Goal: Task Accomplishment & Management: Complete application form

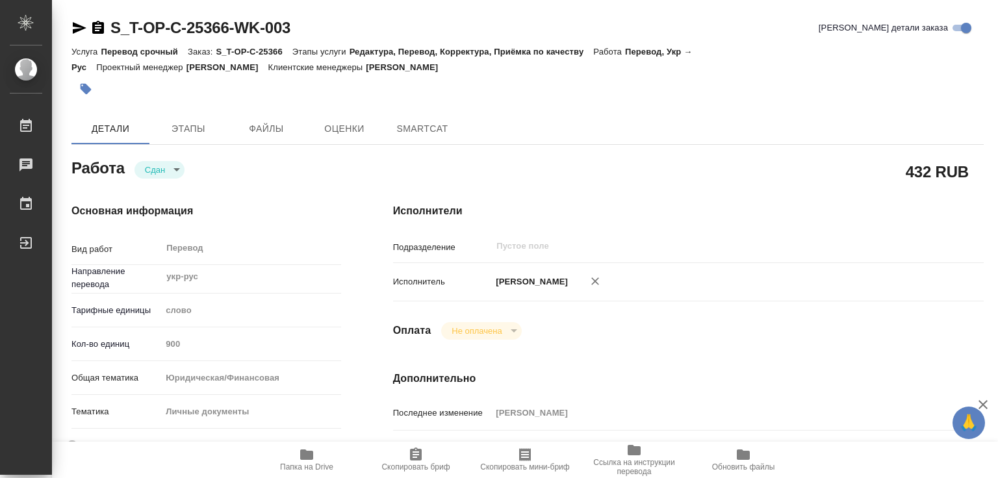
type textarea "x"
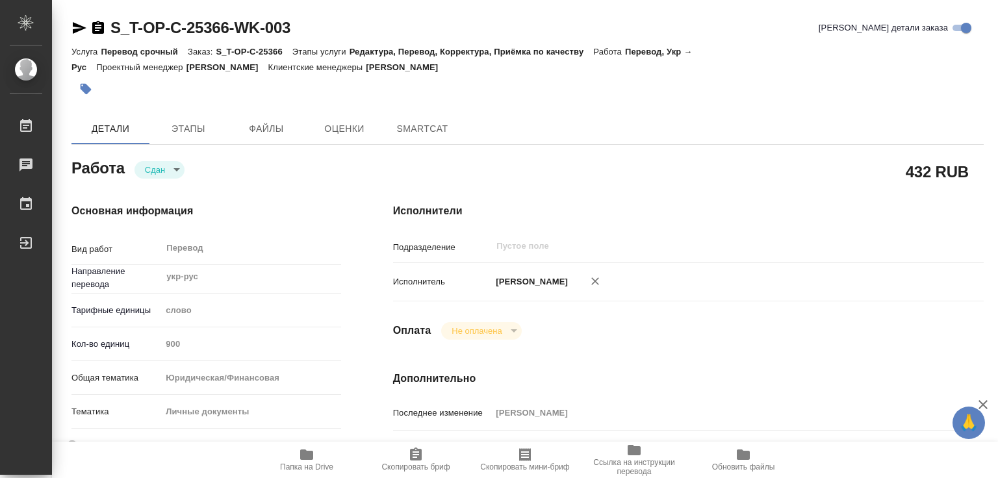
type textarea "x"
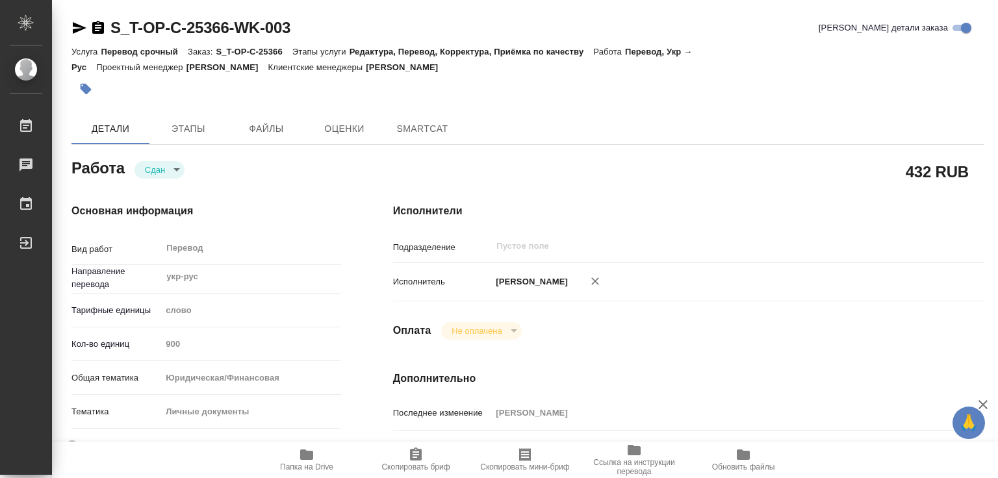
type textarea "x"
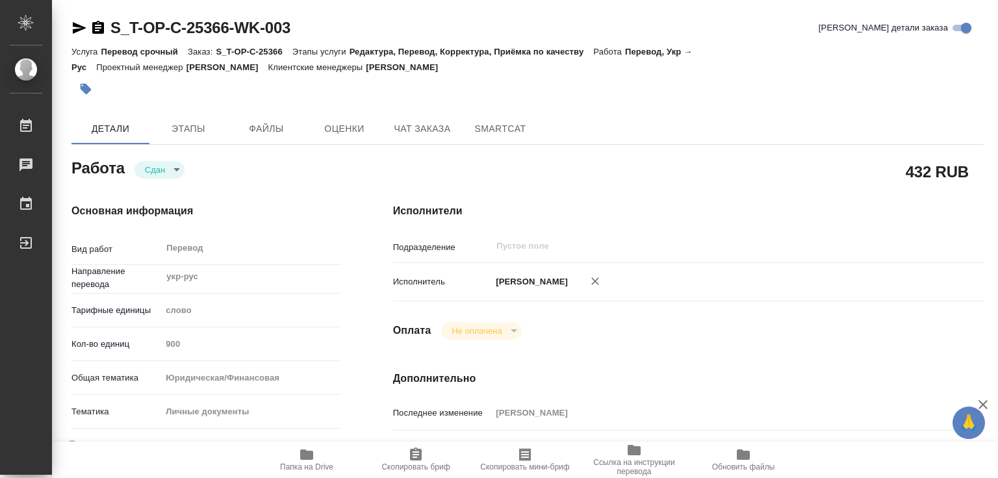
type textarea "x"
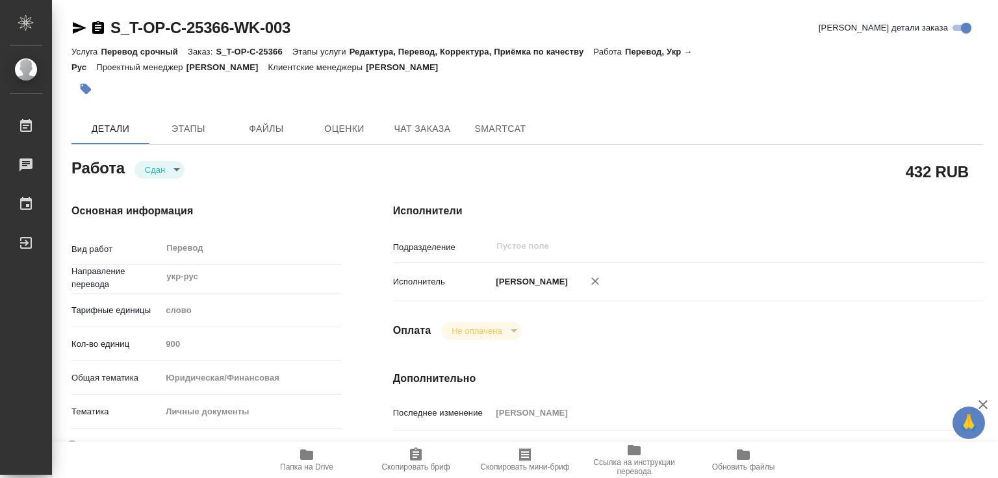
type textarea "x"
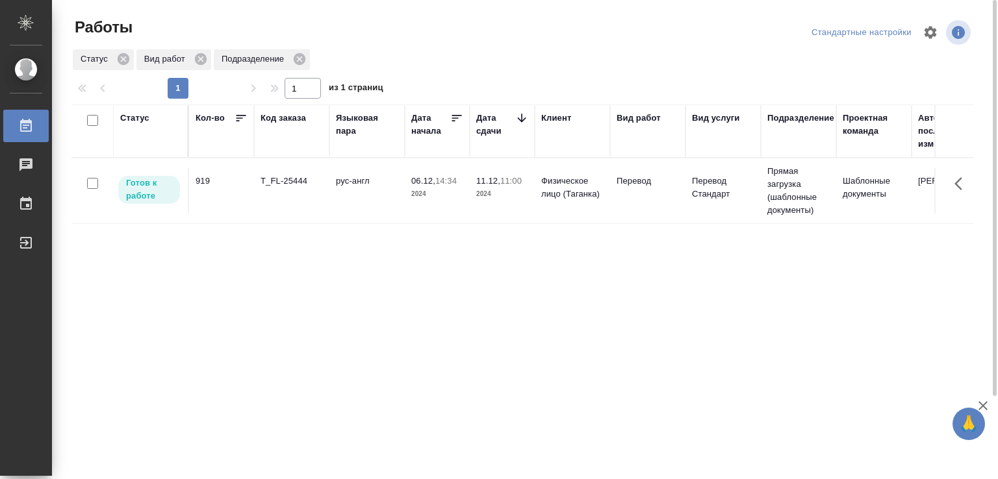
click at [310, 291] on div "Статус Кол-во Код заказа Языковая пара Дата начала Дата сдачи Клиент Вид работ …" at bounding box center [522, 339] width 902 height 468
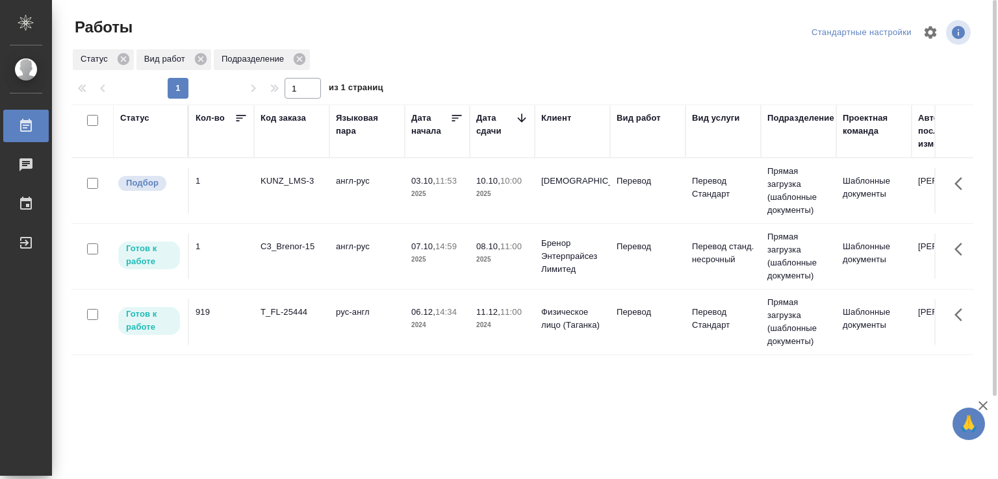
click at [358, 196] on td "англ-рус" at bounding box center [366, 190] width 75 height 45
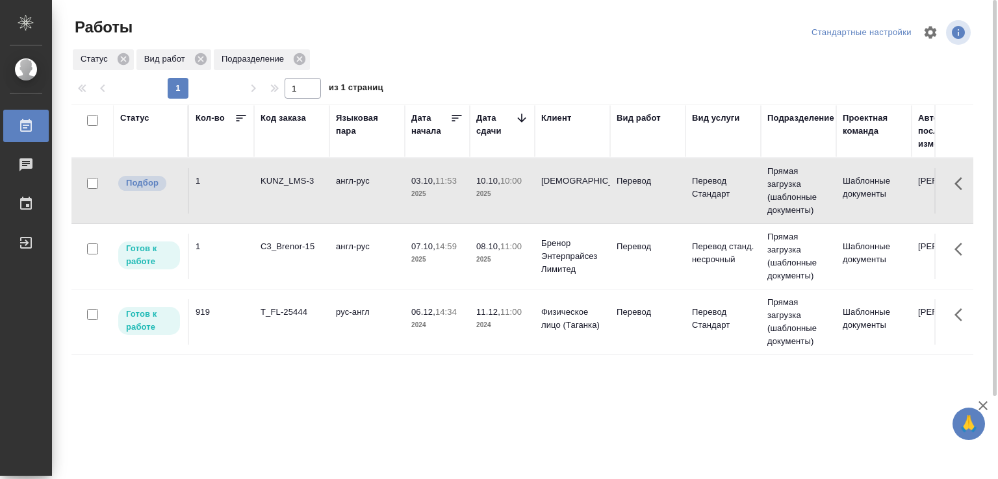
click at [359, 246] on td "англ-рус" at bounding box center [366, 256] width 75 height 45
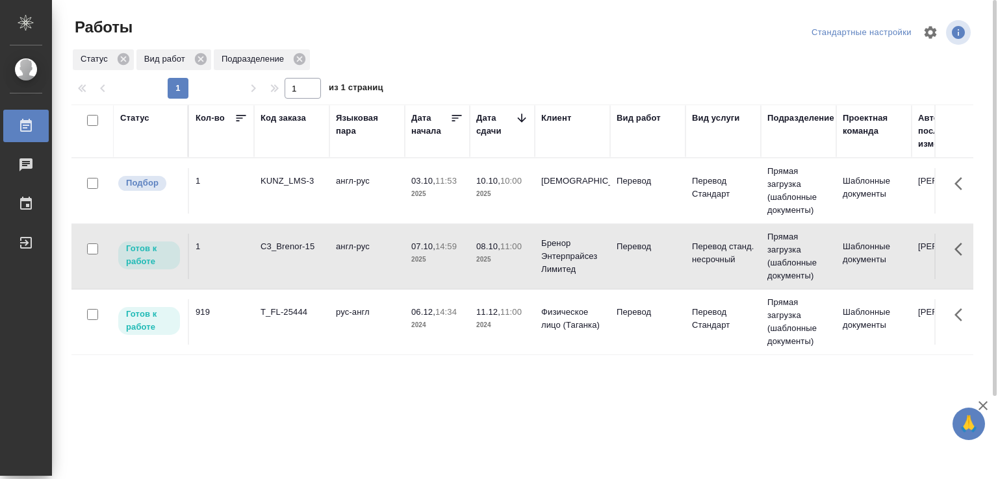
click at [359, 246] on td "англ-рус" at bounding box center [366, 256] width 75 height 45
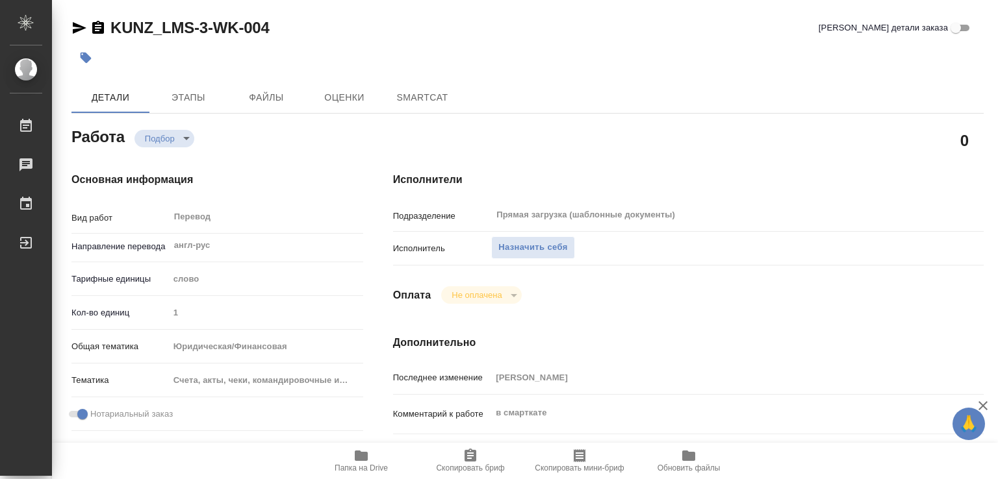
type textarea "x"
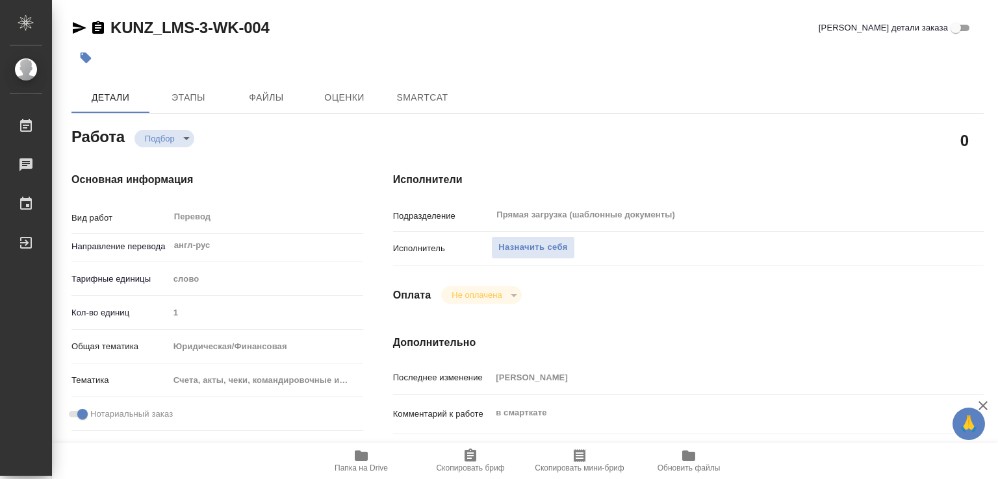
type textarea "x"
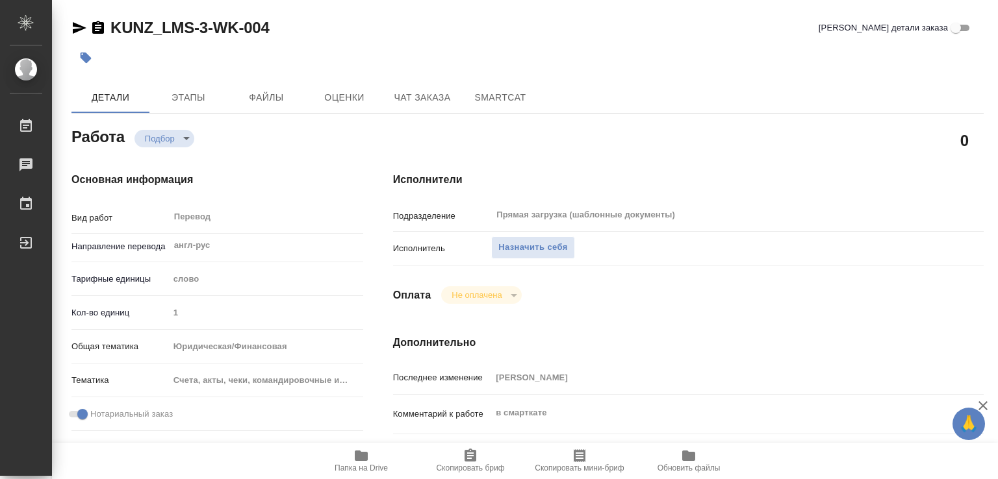
type textarea "x"
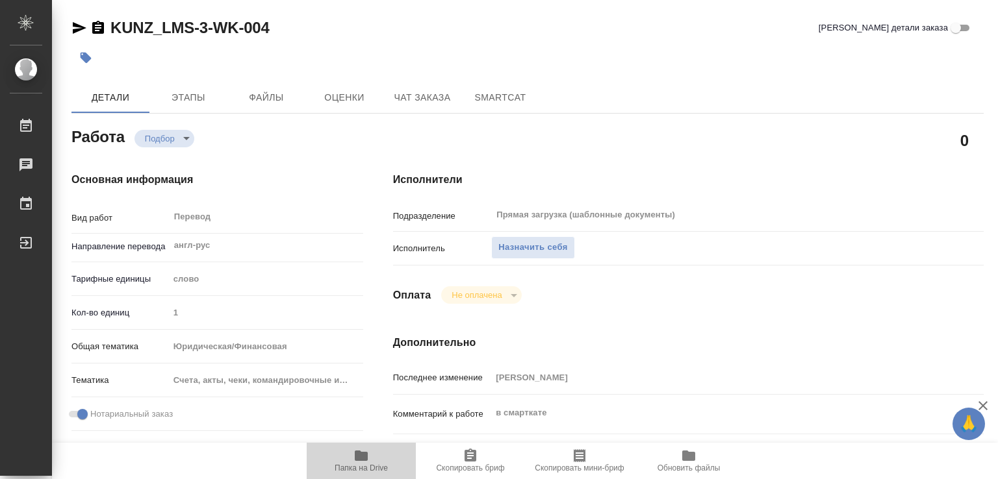
click at [361, 457] on icon "button" at bounding box center [361, 456] width 13 height 10
type textarea "x"
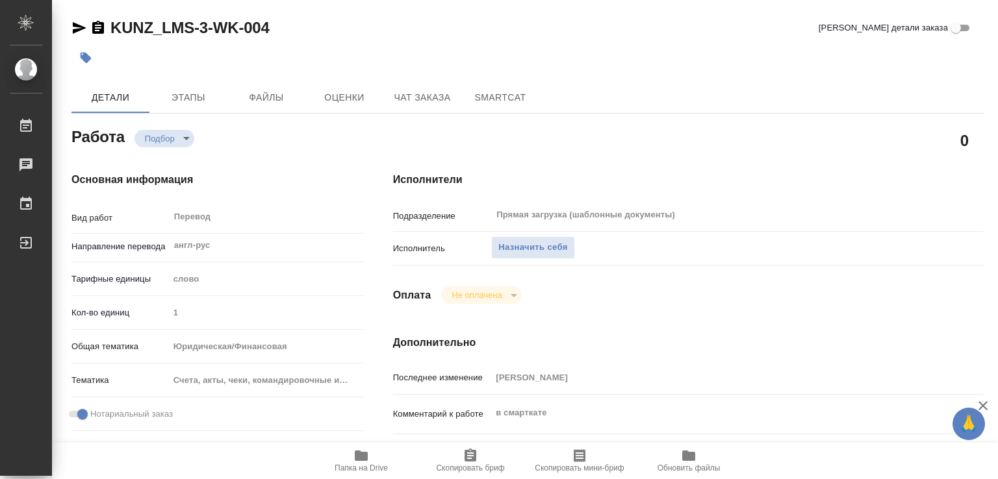
type textarea "x"
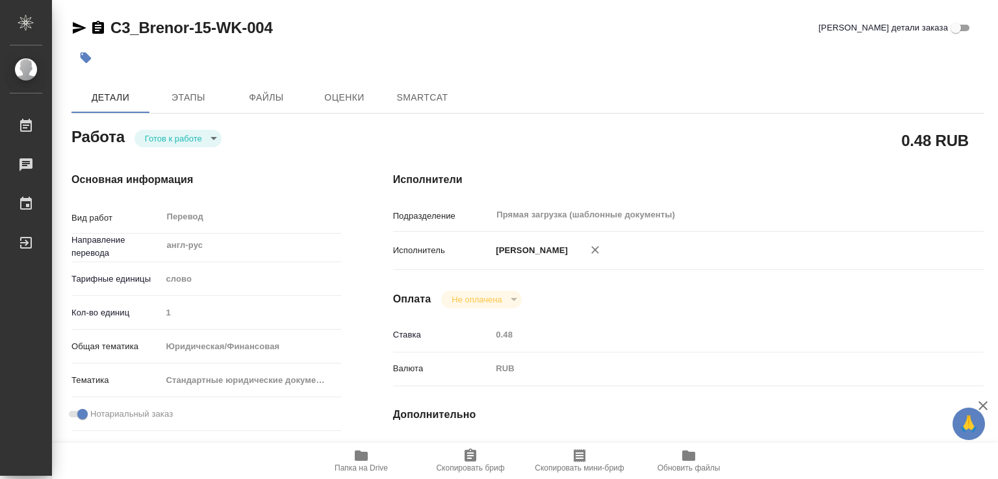
type textarea "x"
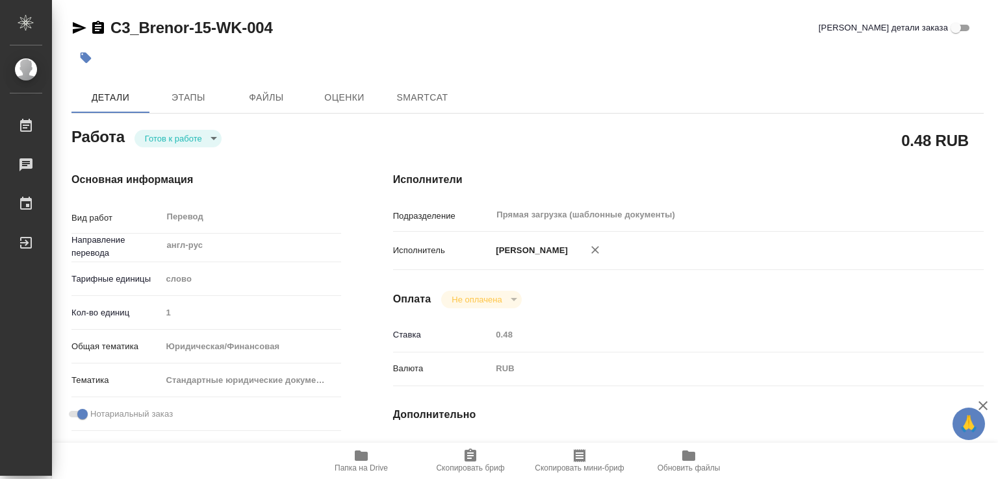
type textarea "x"
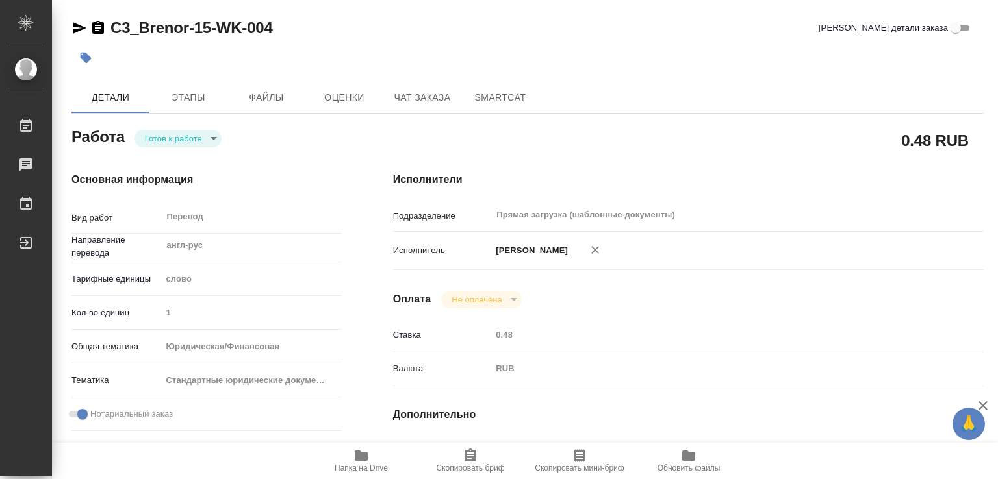
type textarea "x"
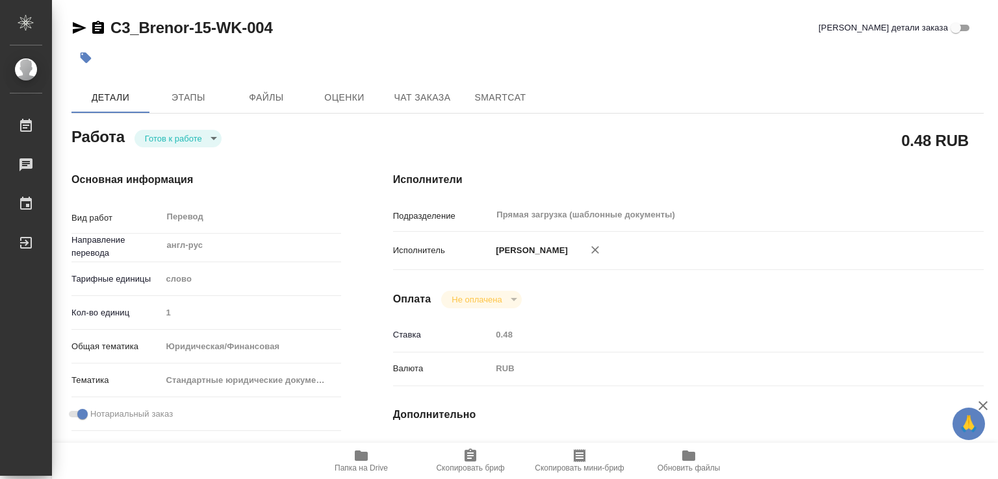
click at [379, 309] on div "Исполнители Подразделение Прямая загрузка (шаблонные документы) ​ Исполнитель […" at bounding box center [688, 423] width 642 height 555
type textarea "x"
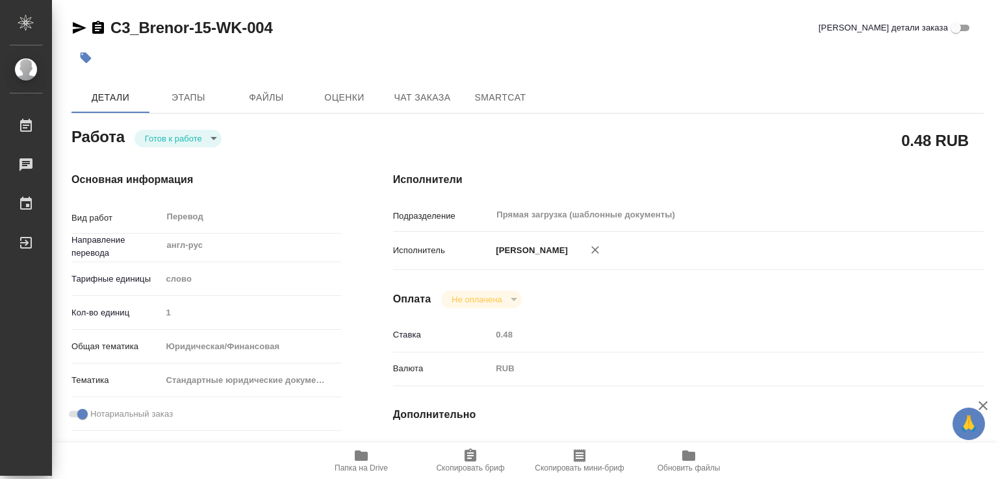
type textarea "x"
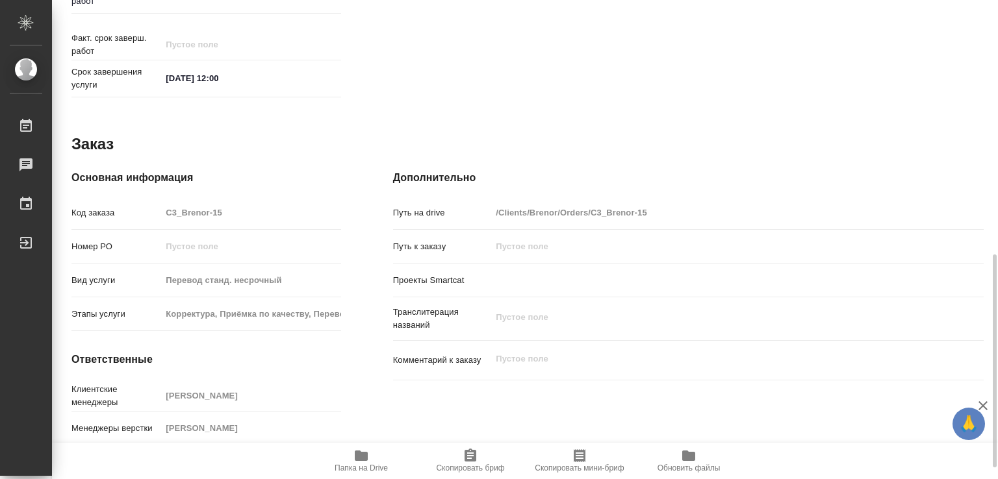
scroll to position [598, 0]
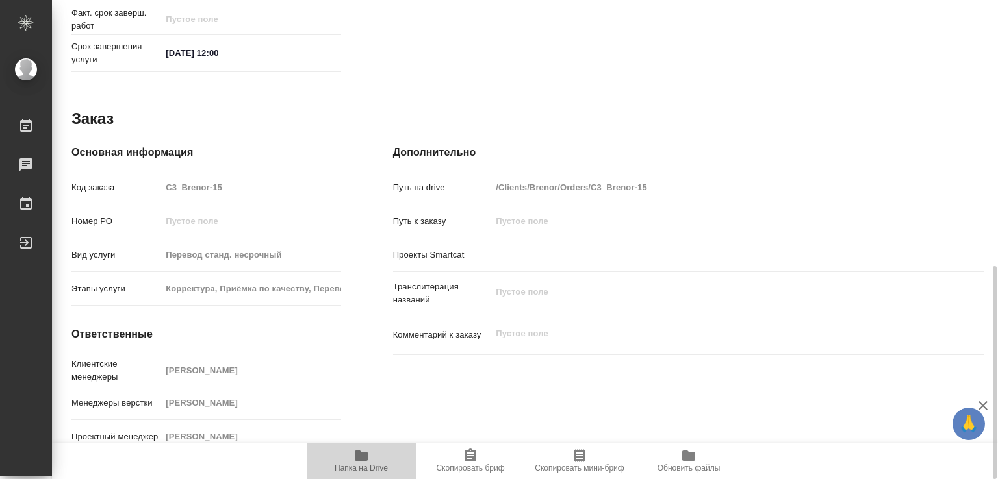
click at [360, 464] on span "Папка на Drive" at bounding box center [361, 468] width 53 height 9
